Goal: Information Seeking & Learning: Find contact information

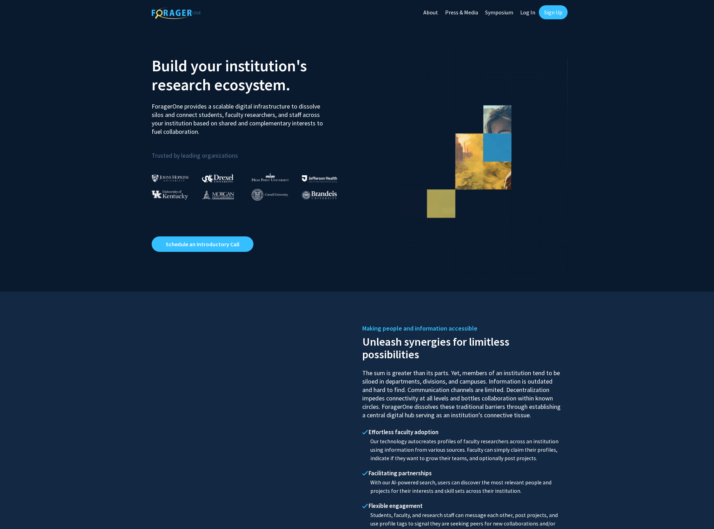
click at [522, 11] on link "Log In" at bounding box center [528, 12] width 22 height 25
select select
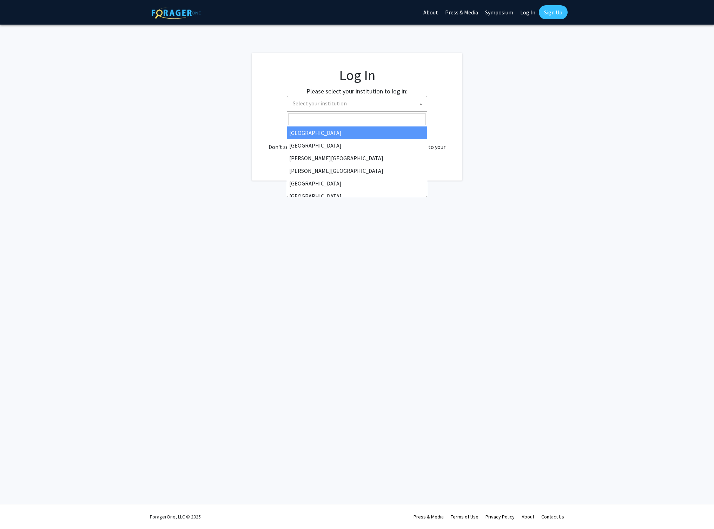
click at [310, 105] on span "Select your institution" at bounding box center [320, 103] width 54 height 7
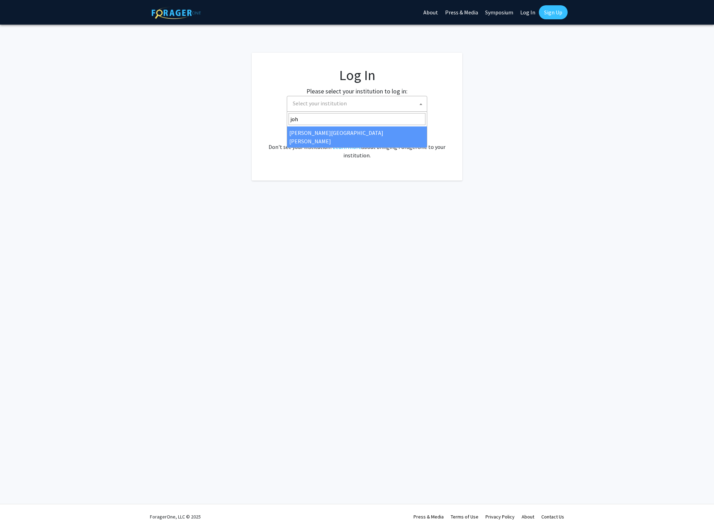
type input "joh"
select select "1"
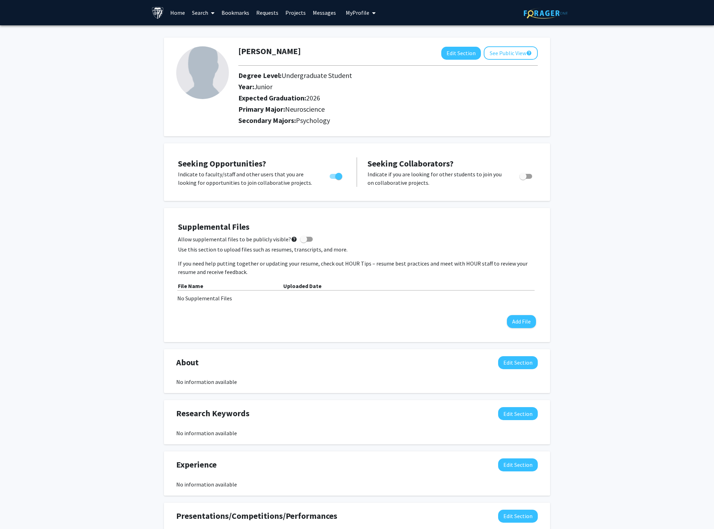
click at [206, 13] on link "Search" at bounding box center [202, 12] width 29 height 25
click at [212, 32] on span "Faculty/Staff" at bounding box center [214, 32] width 52 height 14
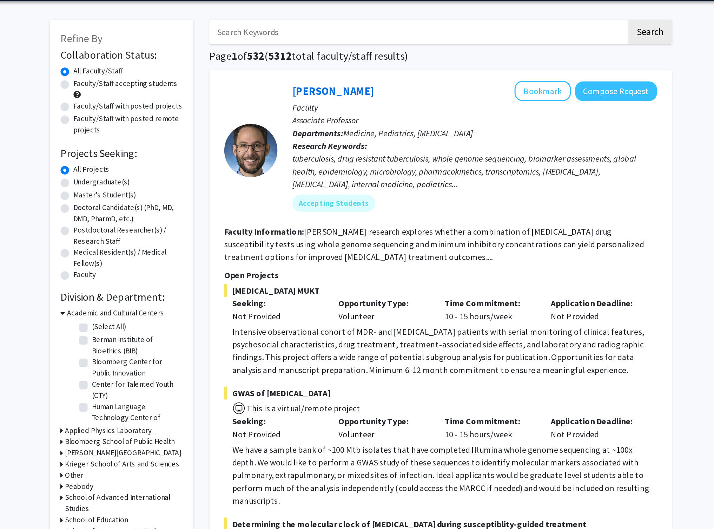
click at [167, 76] on label "Faculty/Staff accepting students" at bounding box center [201, 79] width 69 height 7
click at [167, 76] on input "Faculty/Staff accepting students" at bounding box center [169, 78] width 5 height 5
radio input "true"
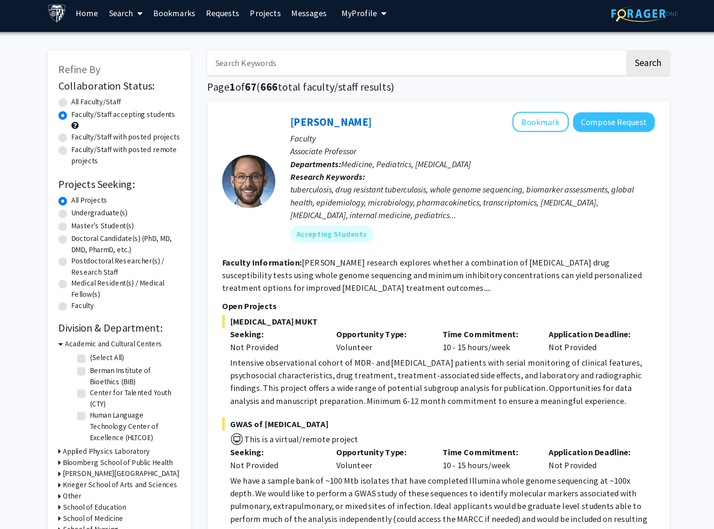
click at [167, 148] on label "Undergraduate(s)" at bounding box center [185, 144] width 37 height 7
click at [167, 146] on input "Undergraduate(s)" at bounding box center [169, 143] width 5 height 5
radio input "true"
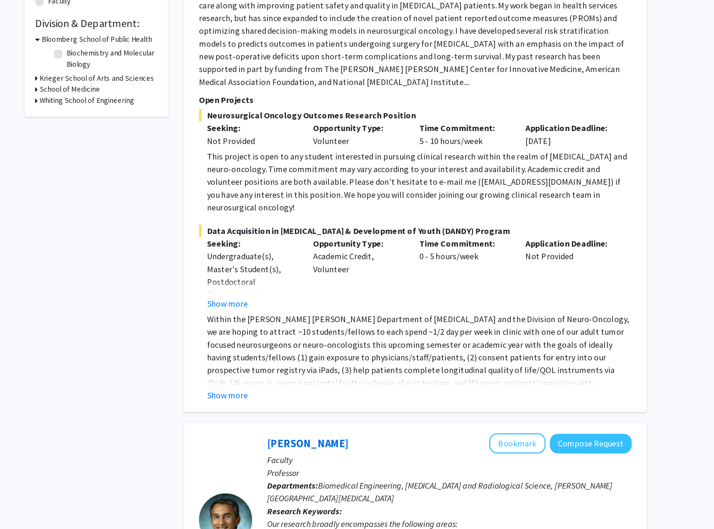
scroll to position [28, 0]
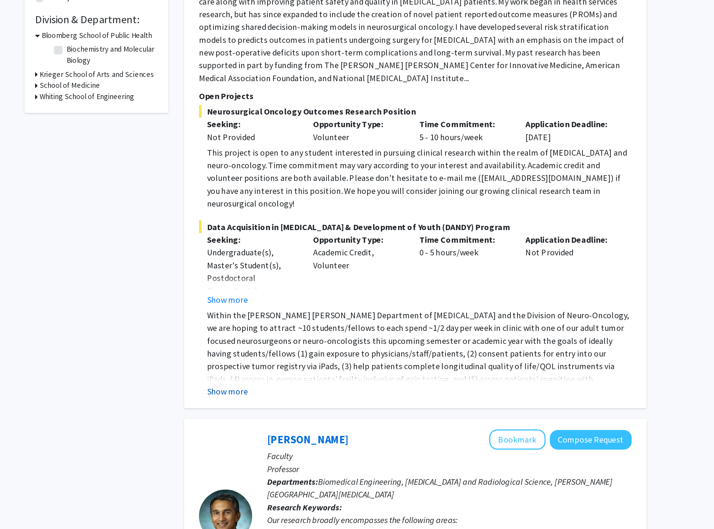
click at [272, 433] on button "Show more" at bounding box center [285, 437] width 27 height 8
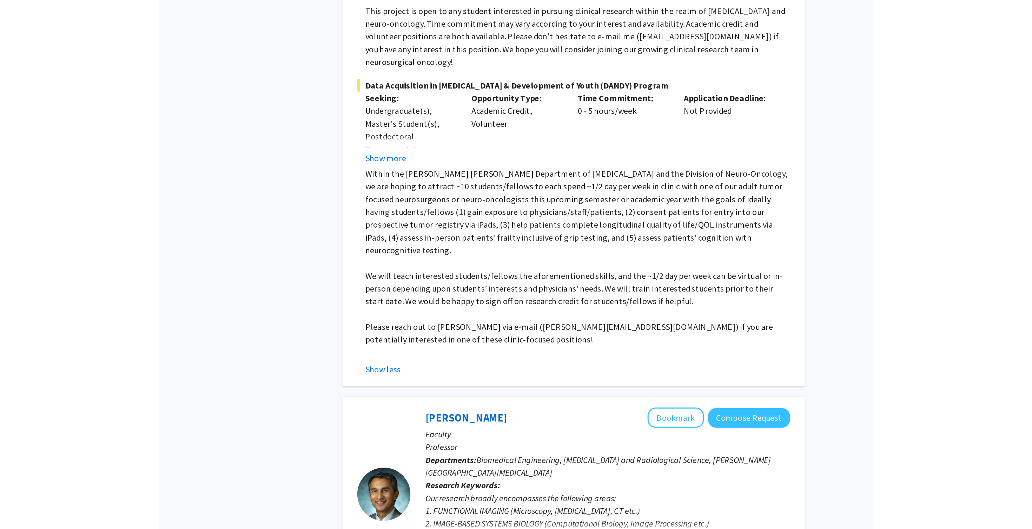
scroll to position [122, 0]
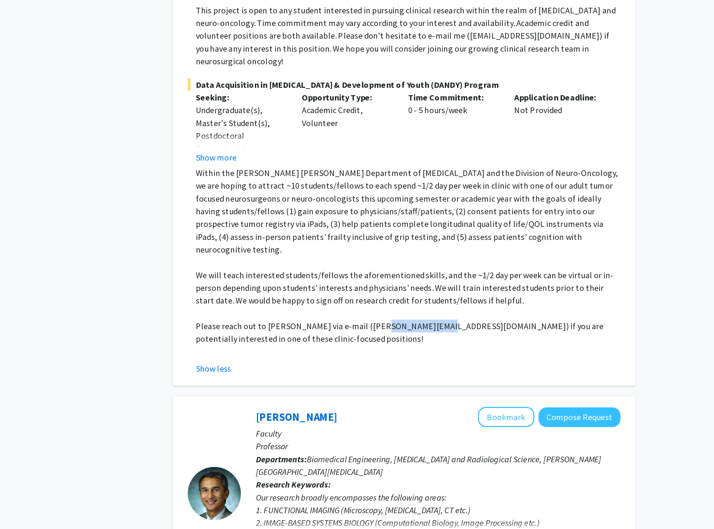
drag, startPoint x: 258, startPoint y: 264, endPoint x: 299, endPoint y: 264, distance: 41.4
click at [299, 390] on p "Please reach out to Dr. Raj Mukherjee via e-mail (drraj@jhmi.edu) if you are po…" at bounding box center [412, 398] width 280 height 17
copy p "drraj@jhmi.edu"
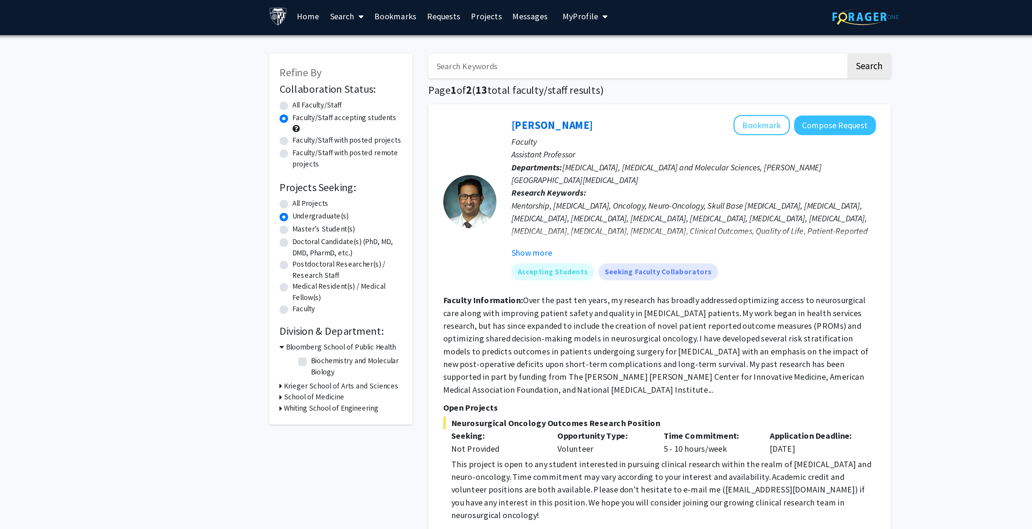
scroll to position [0, 0]
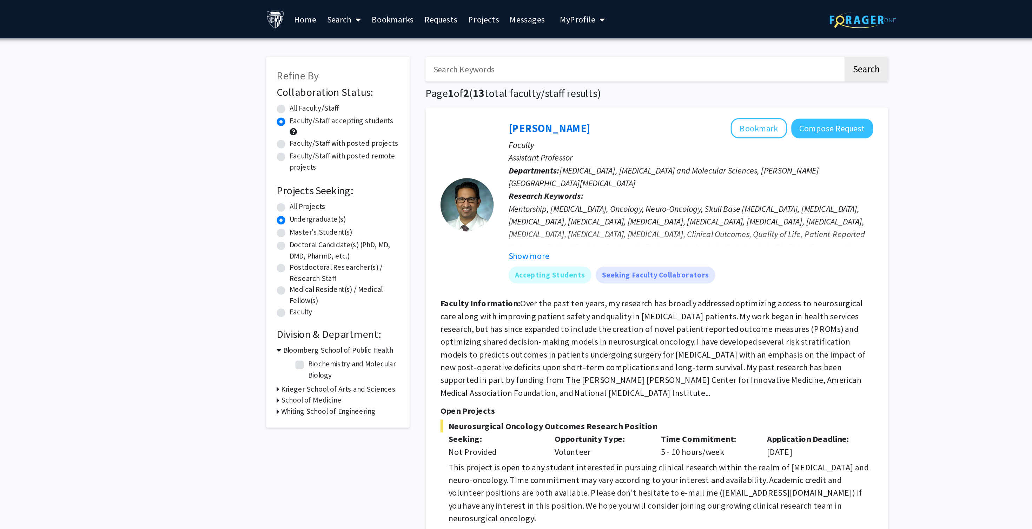
click at [416, 49] on input "Search Keywords" at bounding box center [554, 46] width 276 height 16
type input "o"
click at [326, 75] on label "All Faculty/Staff" at bounding box center [342, 71] width 33 height 7
click at [326, 72] on input "All Faculty/Staff" at bounding box center [328, 70] width 5 height 5
radio input "true"
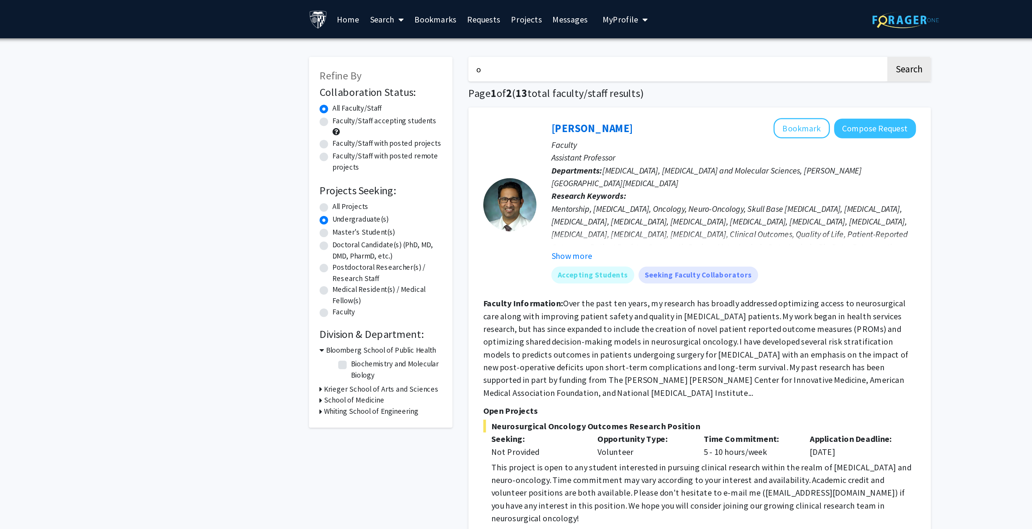
click at [416, 50] on input "o" at bounding box center [554, 46] width 276 height 16
type input "orthopedic"
click at [693, 47] on button "Search" at bounding box center [707, 46] width 29 height 16
radio input "true"
